Goal: Transaction & Acquisition: Purchase product/service

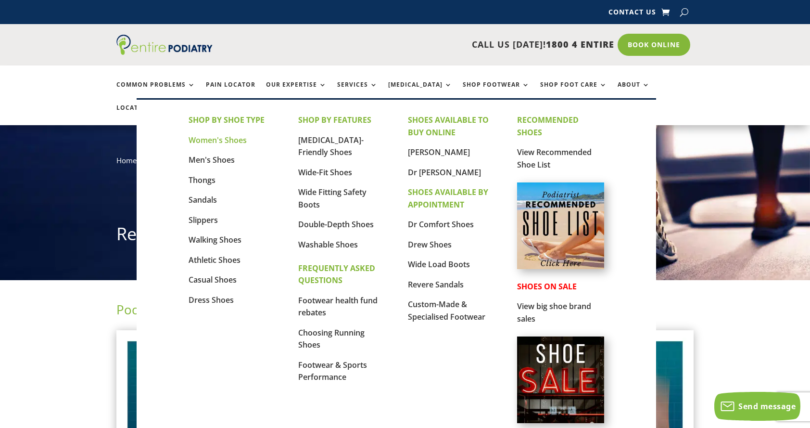
click at [210, 137] on link "Women's Shoes" at bounding box center [218, 140] width 58 height 11
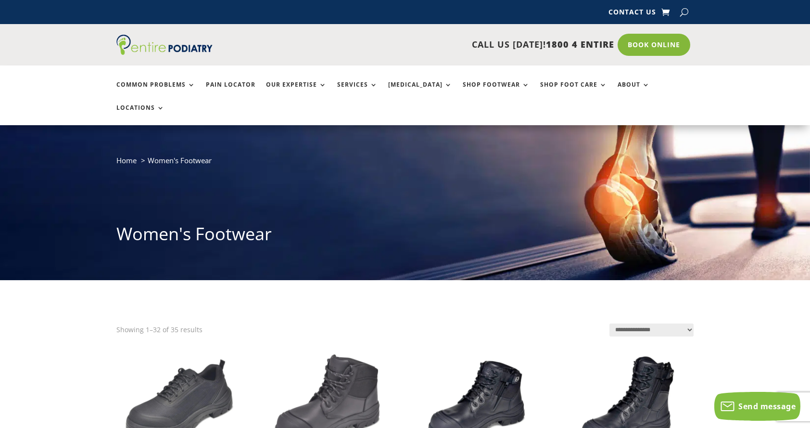
click at [692, 323] on select "**********" at bounding box center [651, 329] width 84 height 13
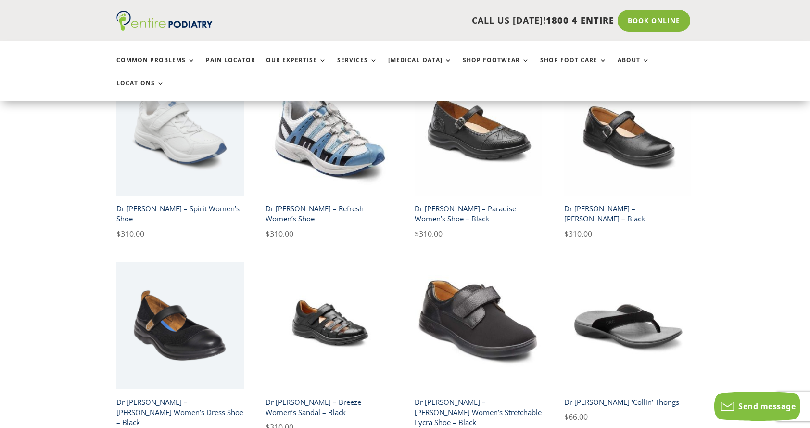
scroll to position [1462, 0]
